Goal: Find specific page/section: Find specific page/section

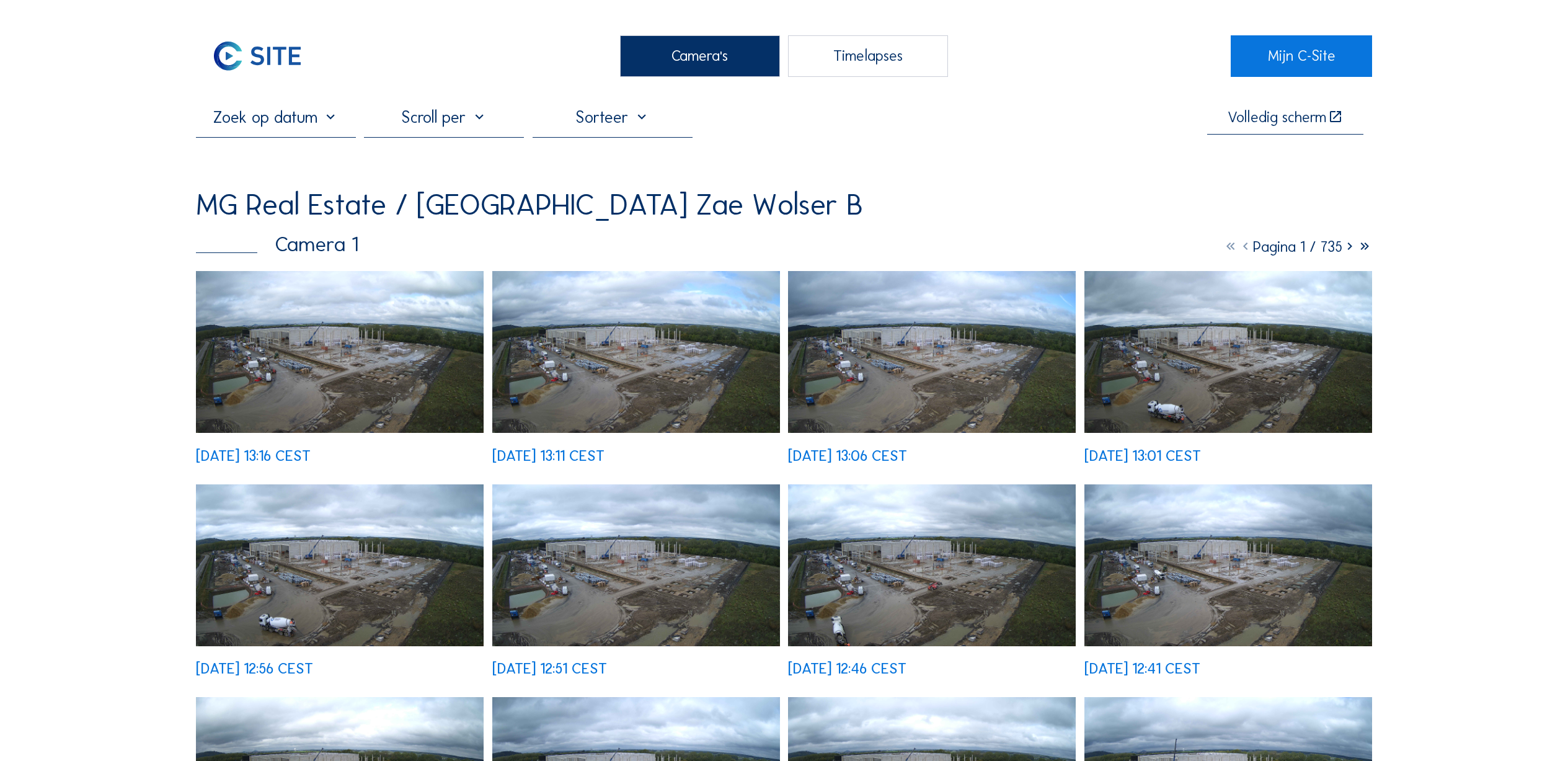
click at [421, 317] on img at bounding box center [339, 352] width 287 height 162
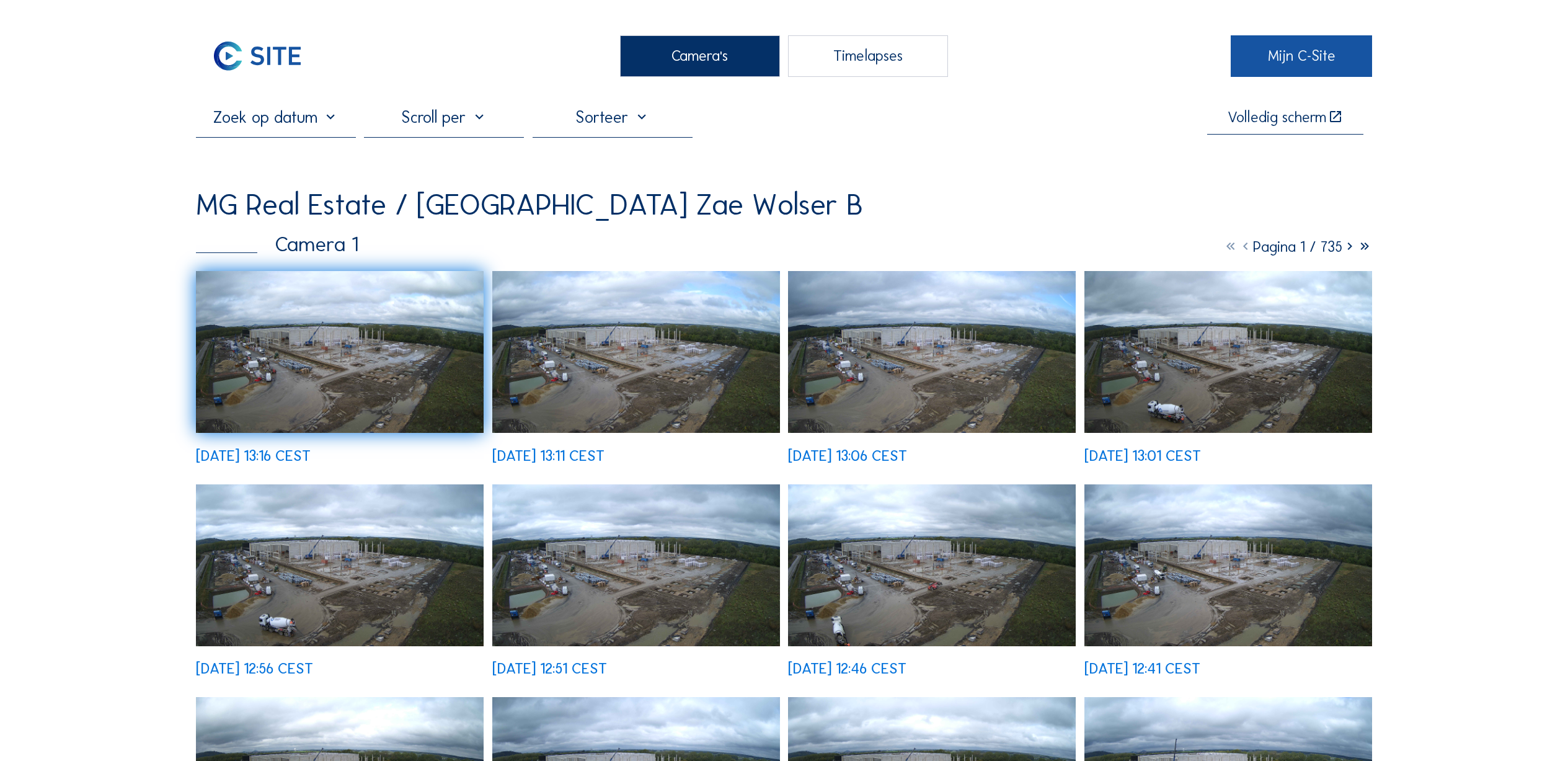
click at [1283, 50] on link "Mijn C-Site" at bounding box center [1301, 56] width 142 height 42
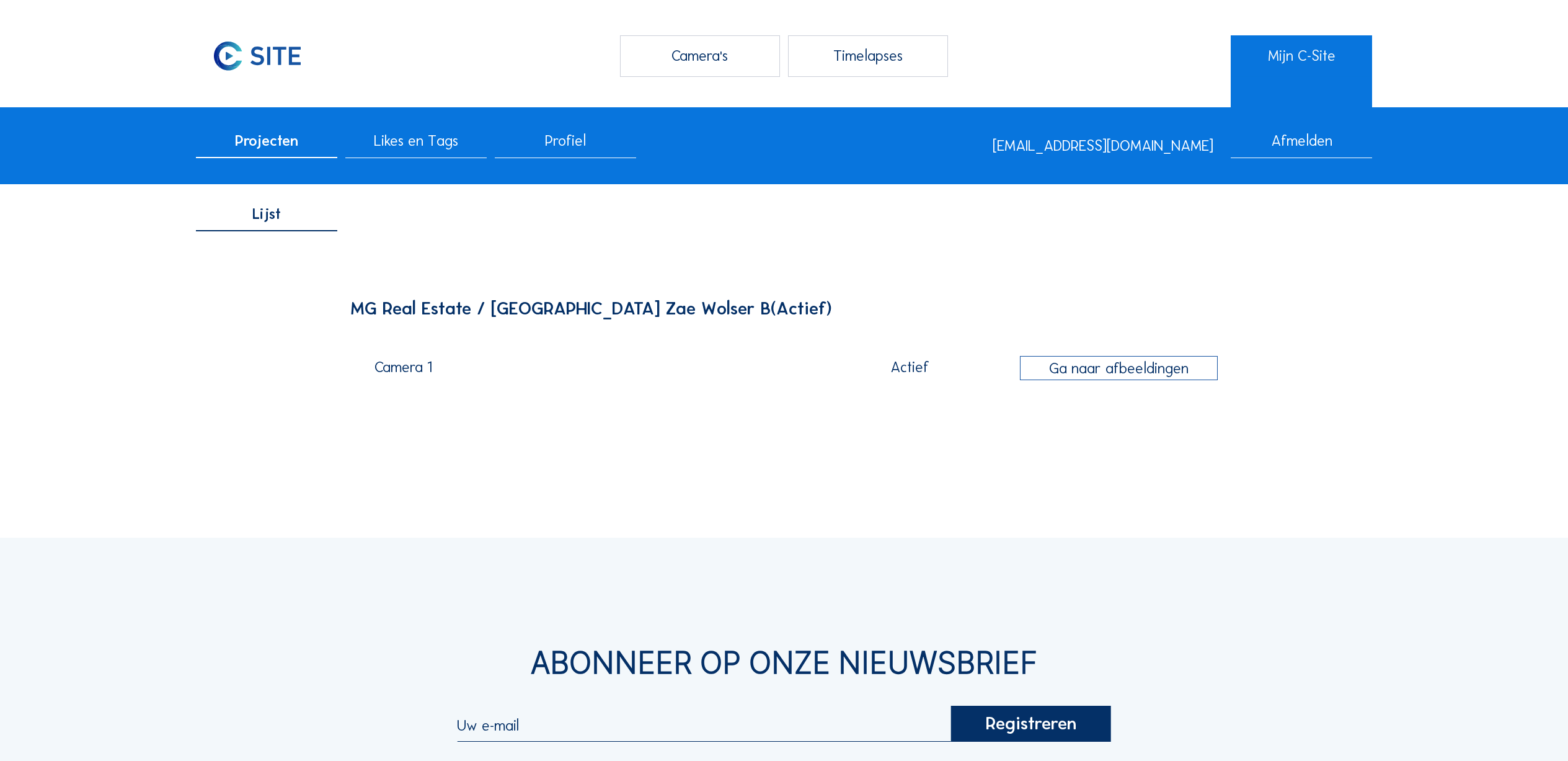
click at [1093, 371] on div "Ga naar afbeeldingen" at bounding box center [1118, 368] width 198 height 24
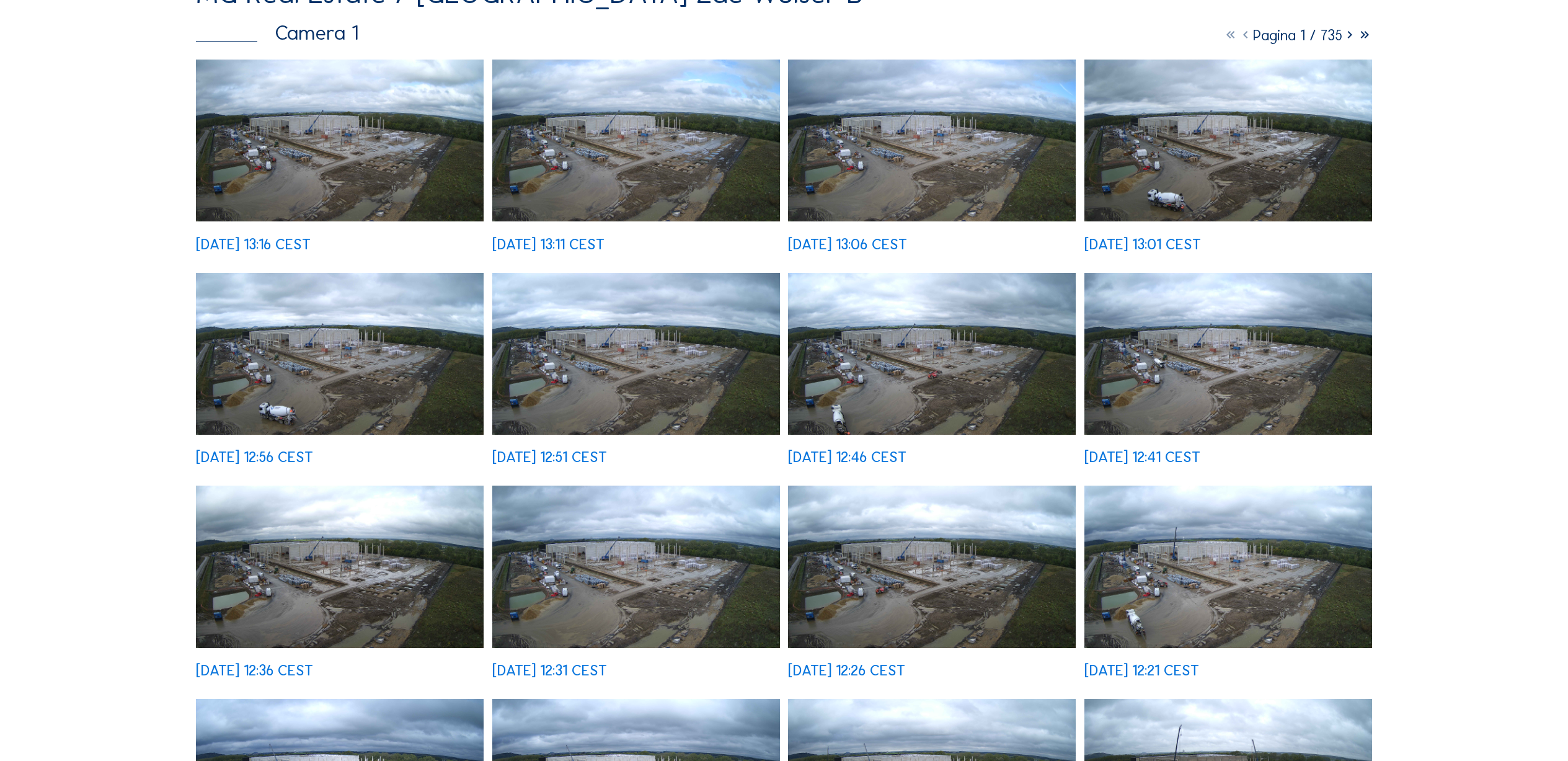
scroll to position [213, 0]
